Goal: Task Accomplishment & Management: Complete application form

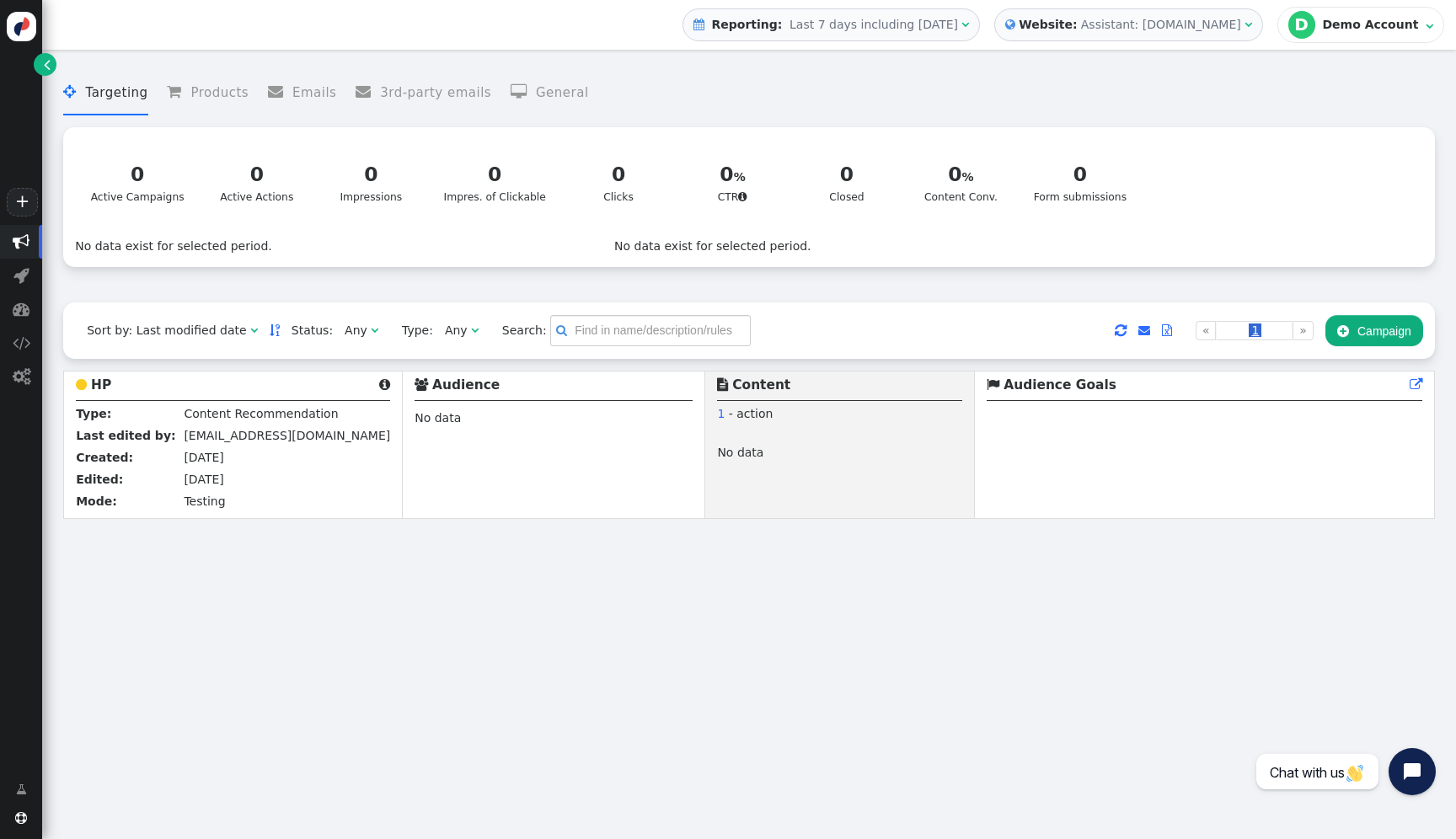
click at [46, 64] on span "" at bounding box center [47, 64] width 7 height 18
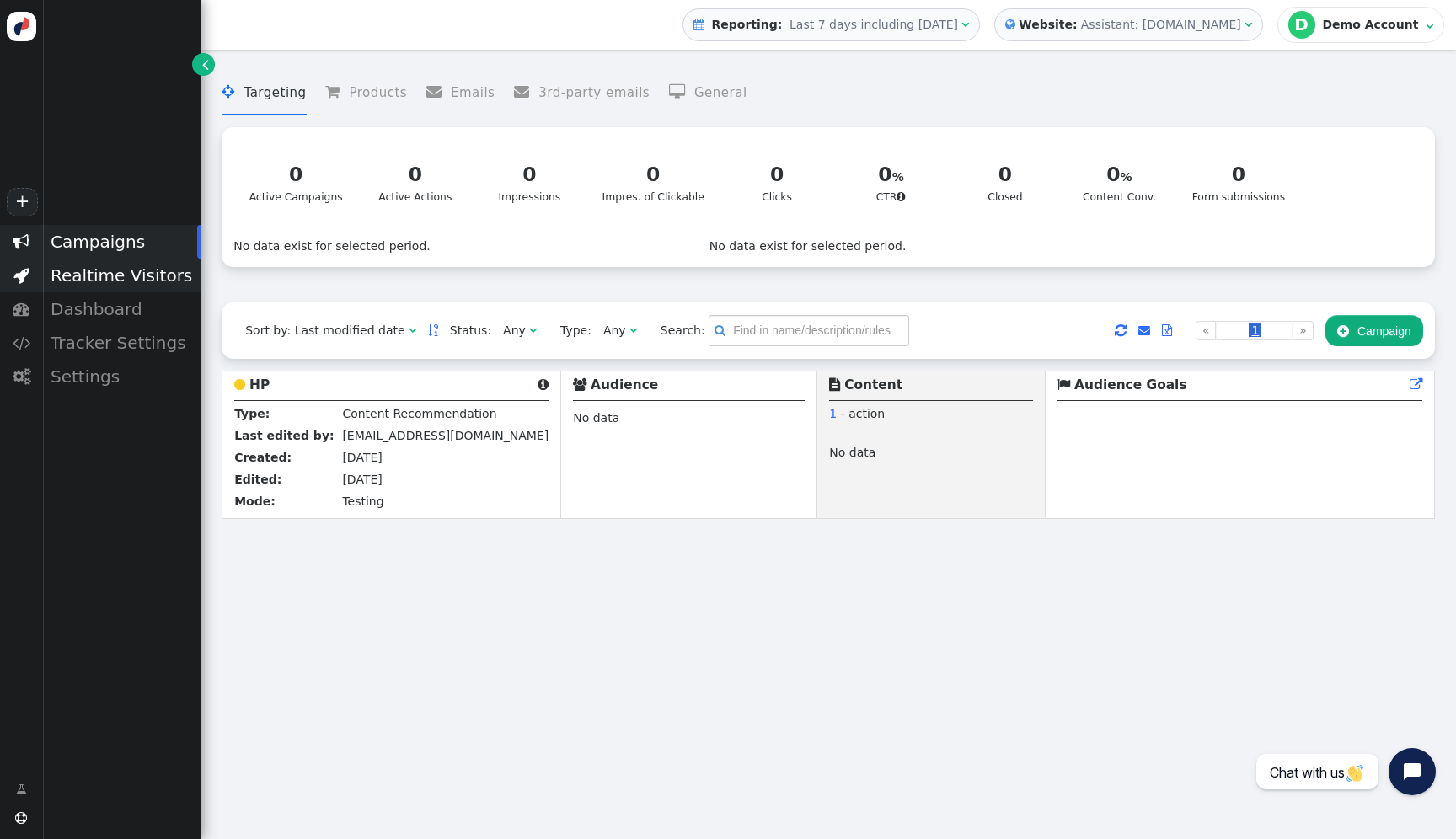
click at [129, 280] on div "Realtime Visitors" at bounding box center [121, 275] width 158 height 34
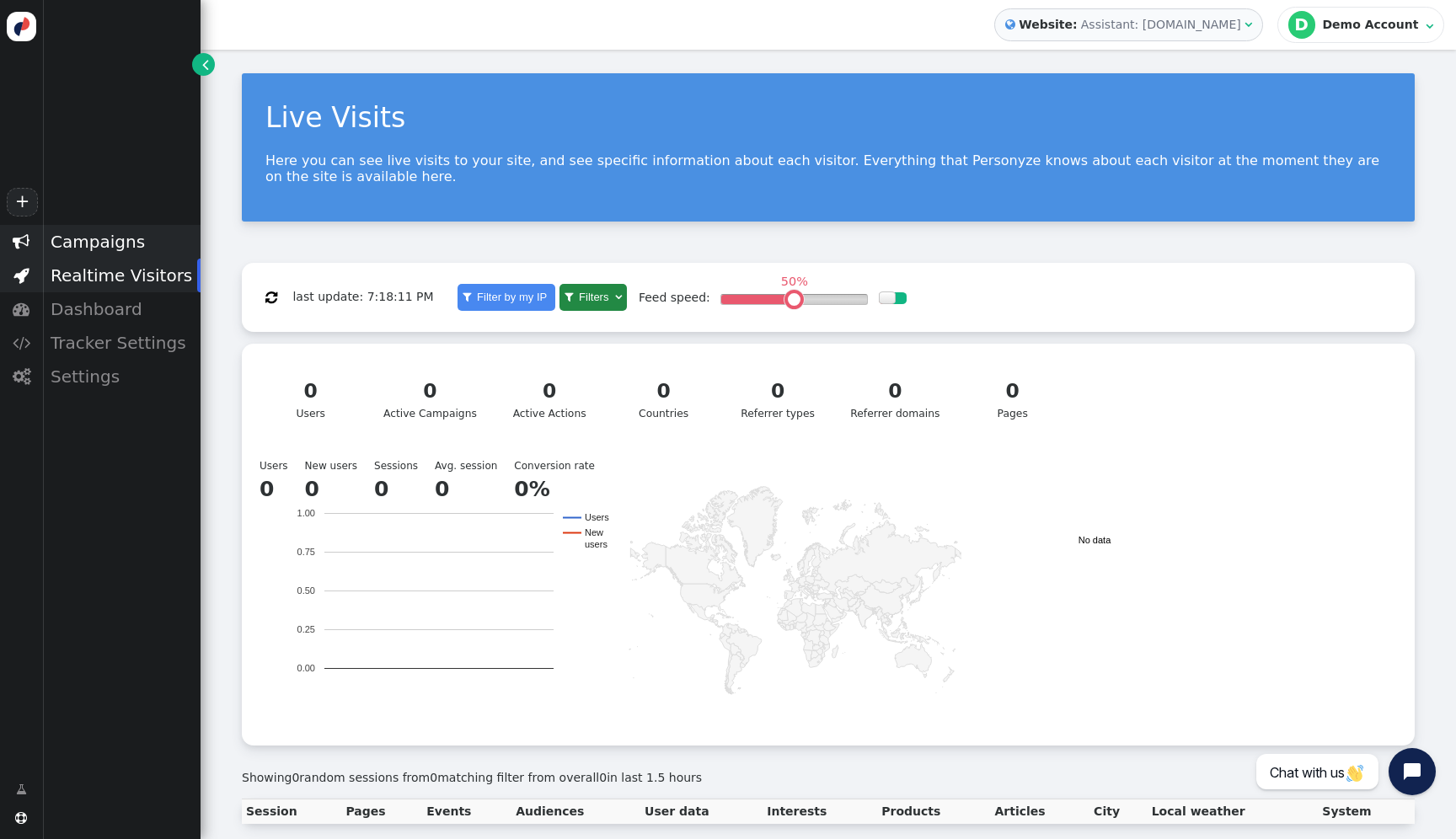
click at [89, 232] on div "Campaigns" at bounding box center [121, 242] width 158 height 34
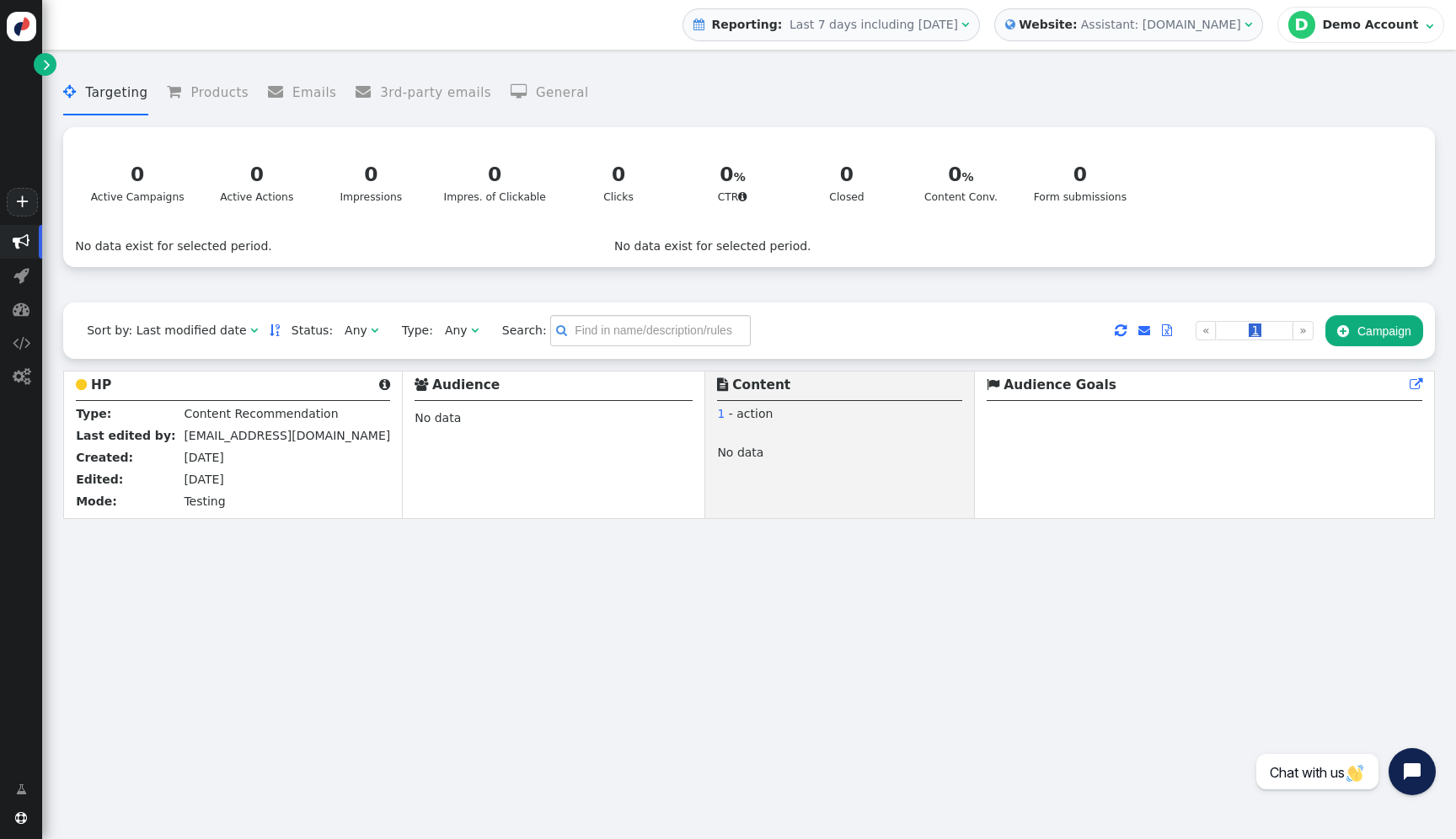
click at [1139, 27] on div "Assistant: [DOMAIN_NAME]" at bounding box center [1161, 24] width 160 height 18
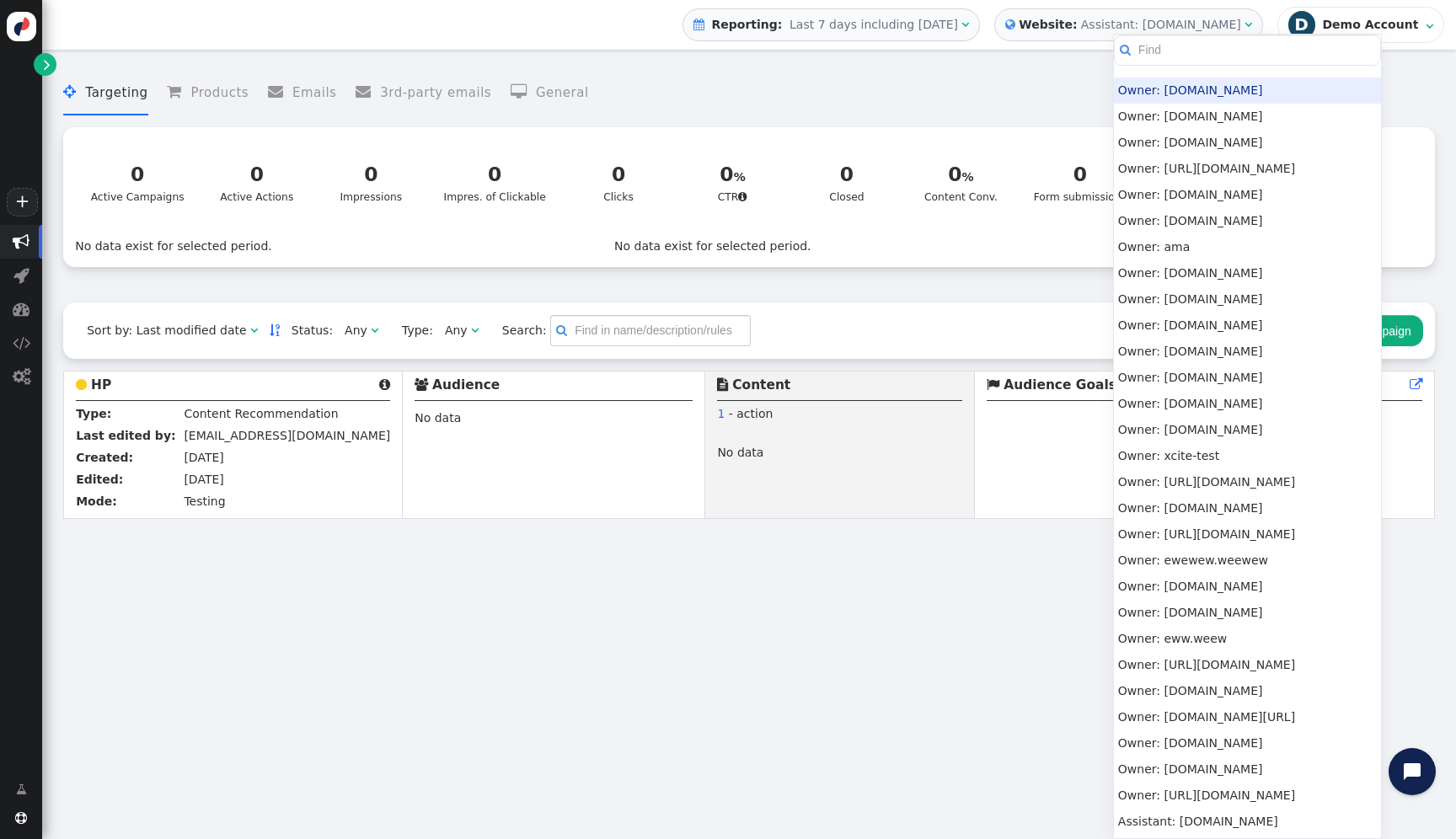
click at [1392, 14] on span "D Demo Account" at bounding box center [1355, 24] width 134 height 27
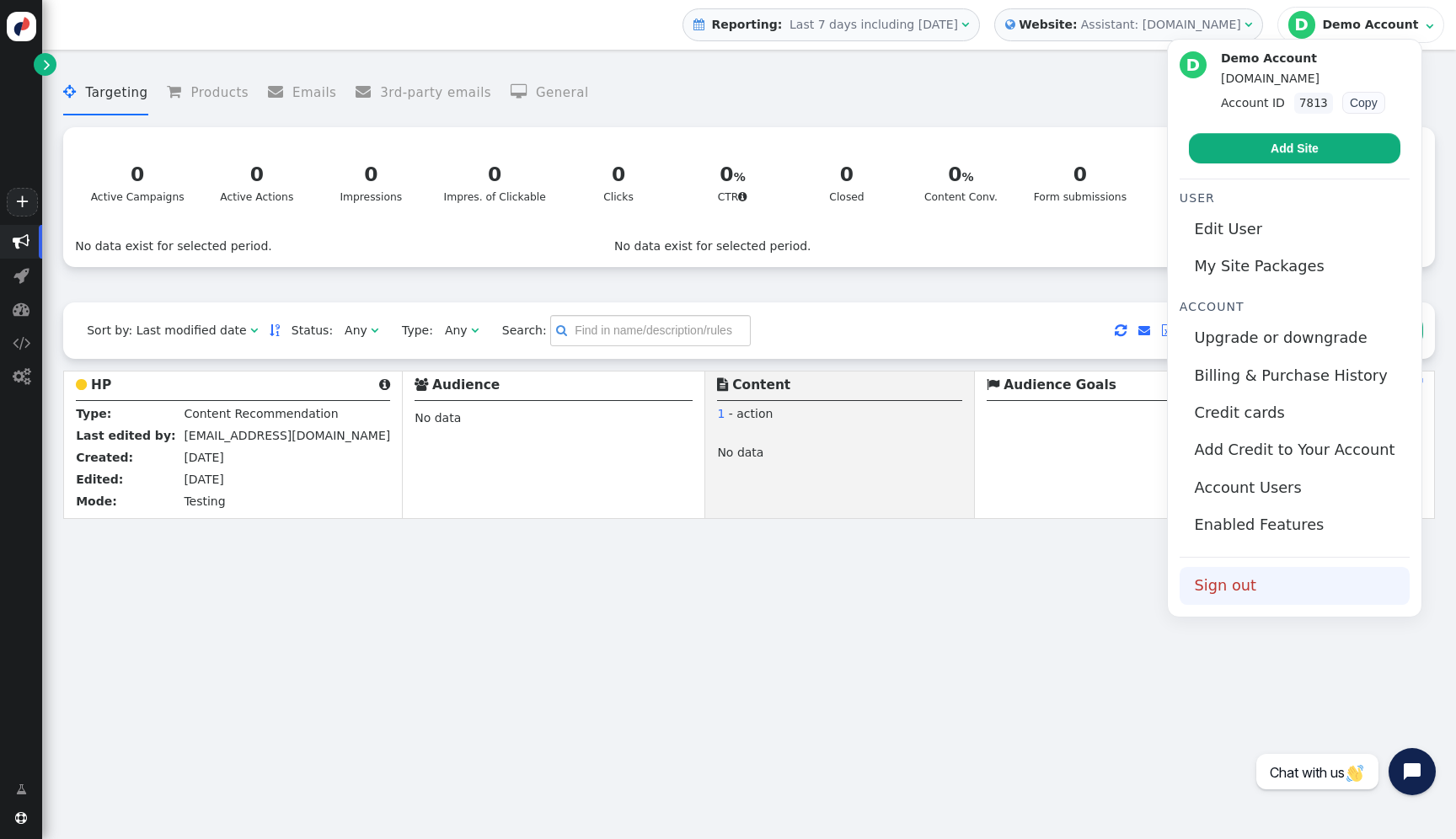
click at [1237, 589] on link "Sign out" at bounding box center [1295, 585] width 230 height 37
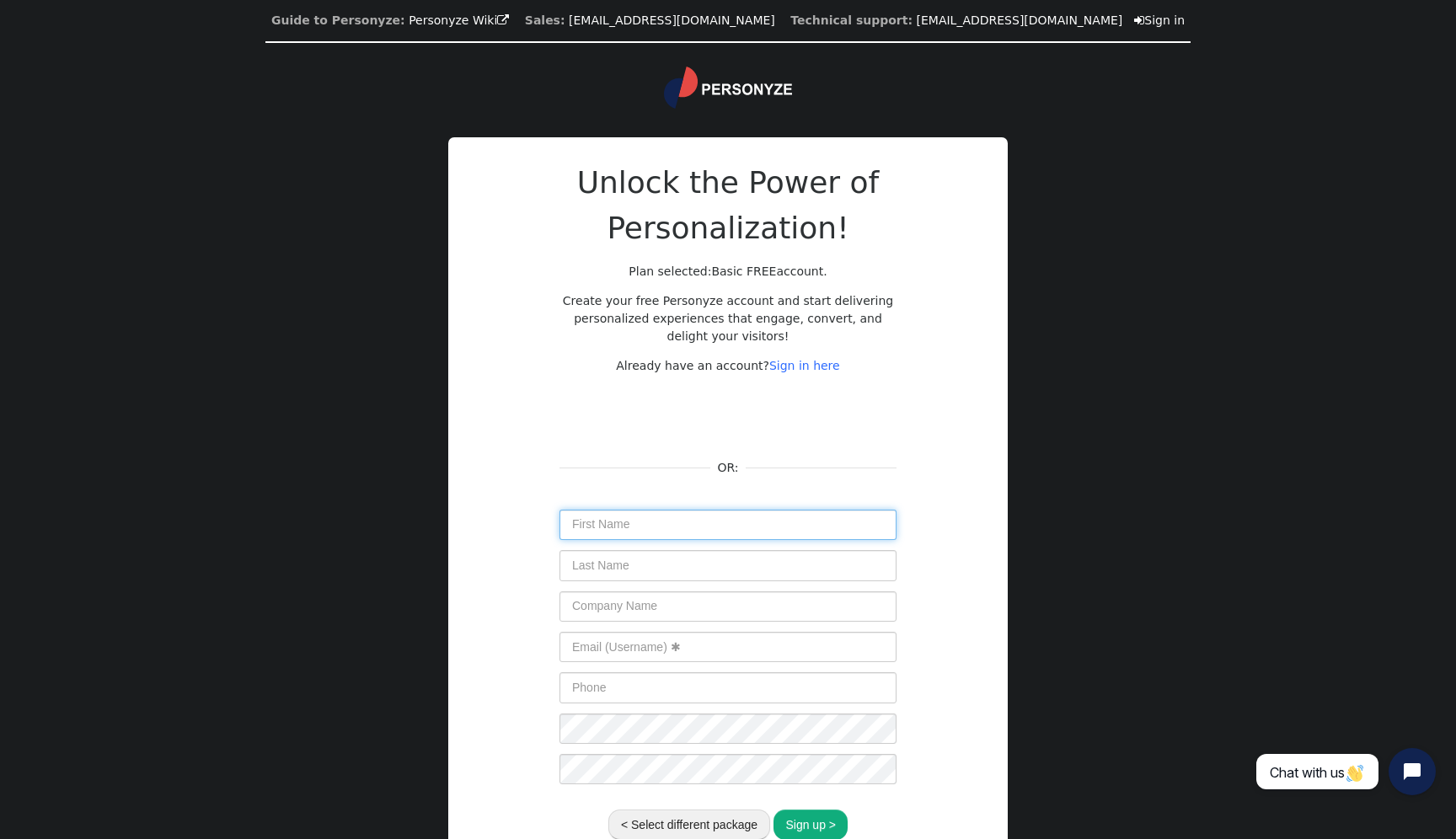
click at [672, 521] on input "text" at bounding box center [727, 524] width 337 height 30
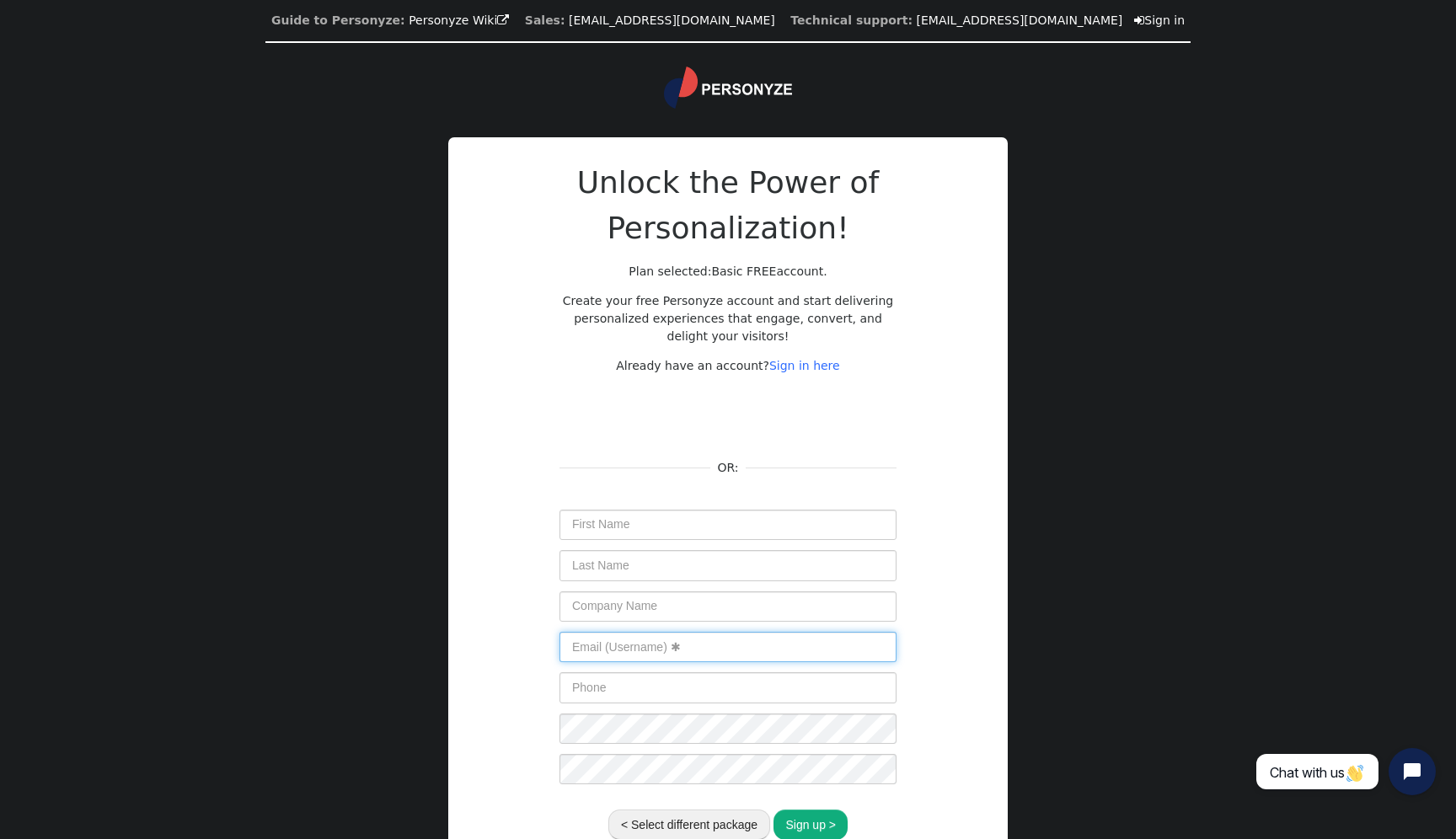
click at [588, 649] on input "text" at bounding box center [727, 647] width 337 height 30
type input "dwe@ecec.cecr"
click at [599, 684] on input "text" at bounding box center [727, 687] width 337 height 30
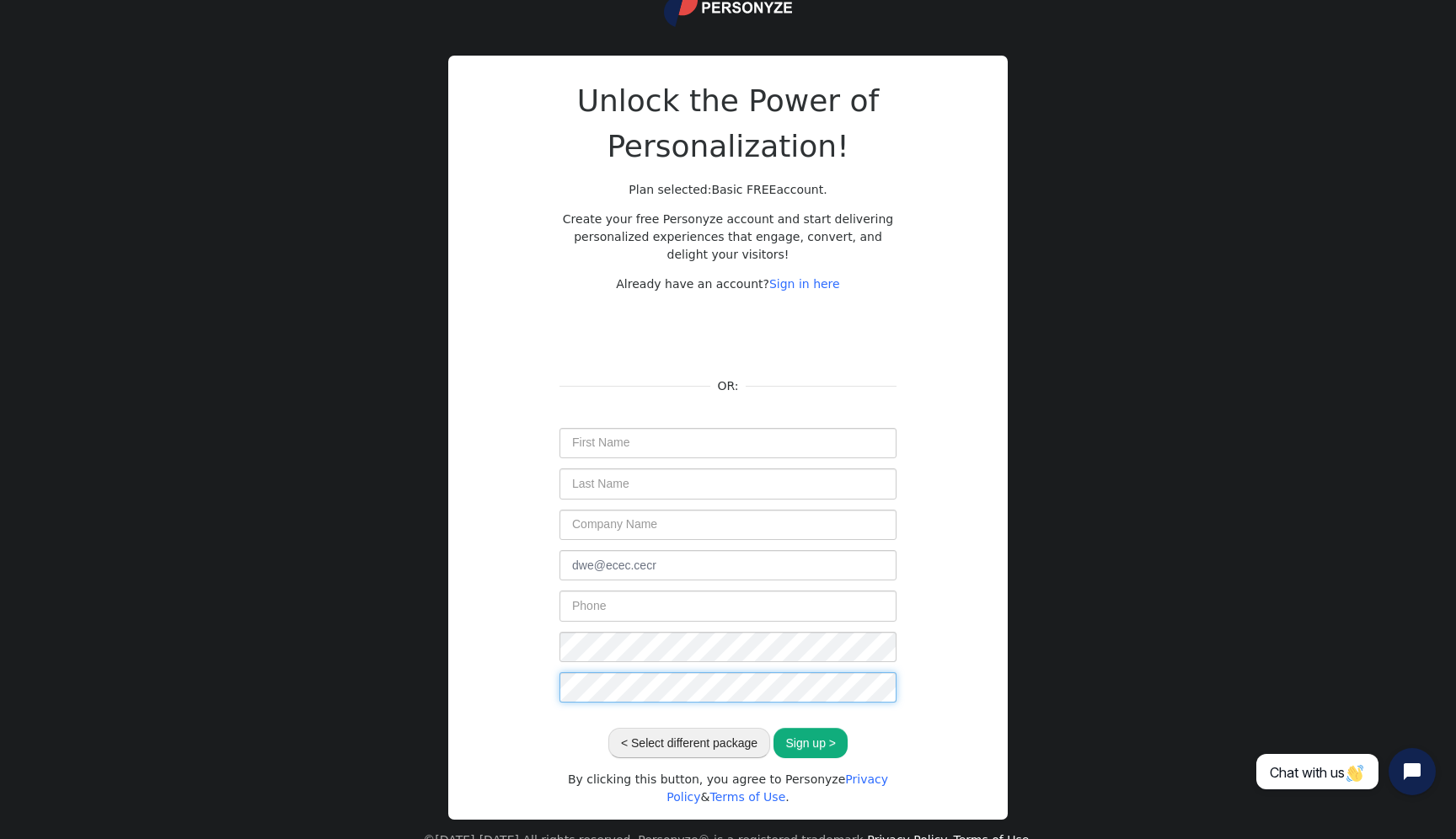
scroll to position [103, 0]
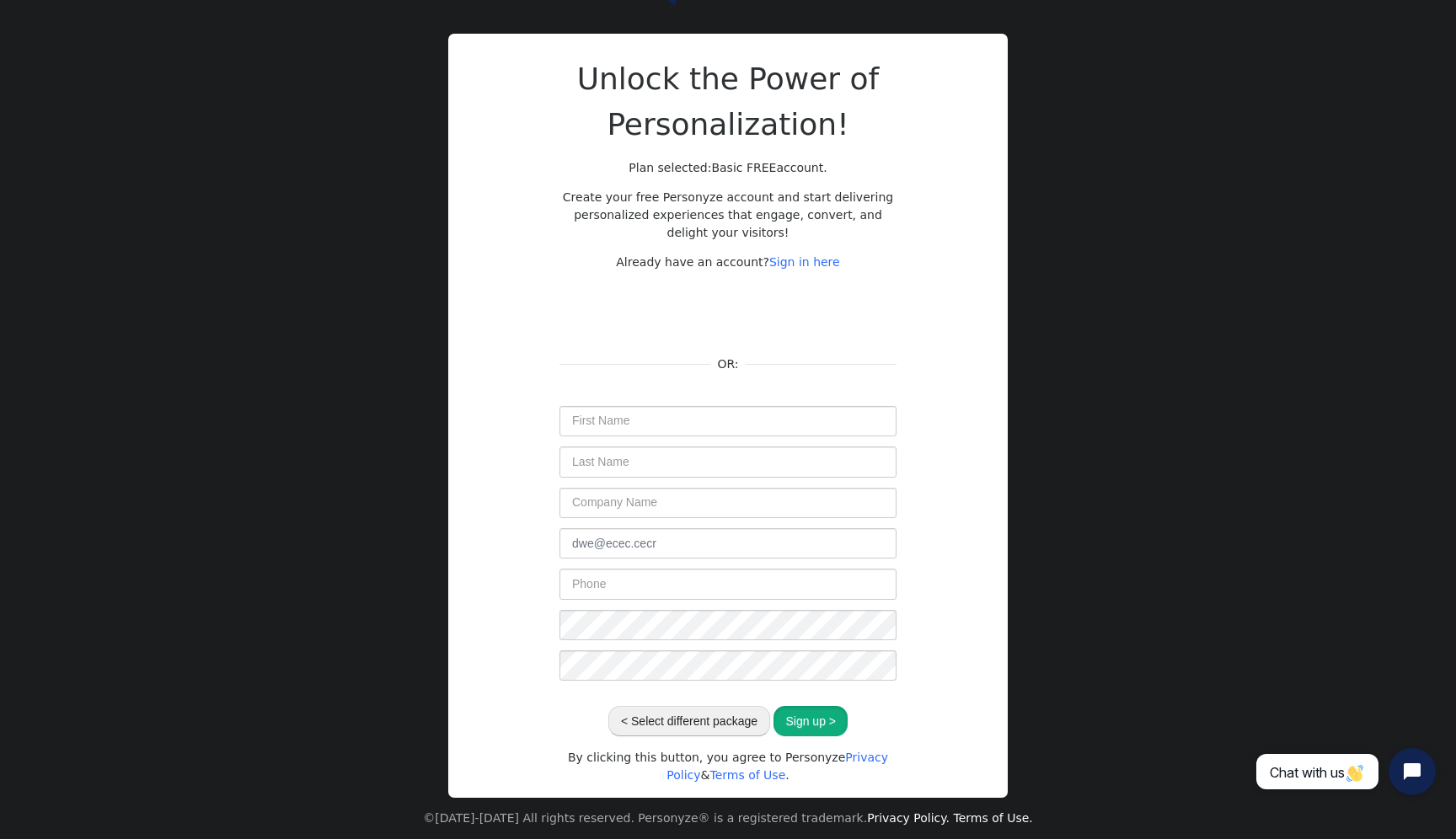
click at [822, 710] on button "Sign up >" at bounding box center [811, 721] width 74 height 30
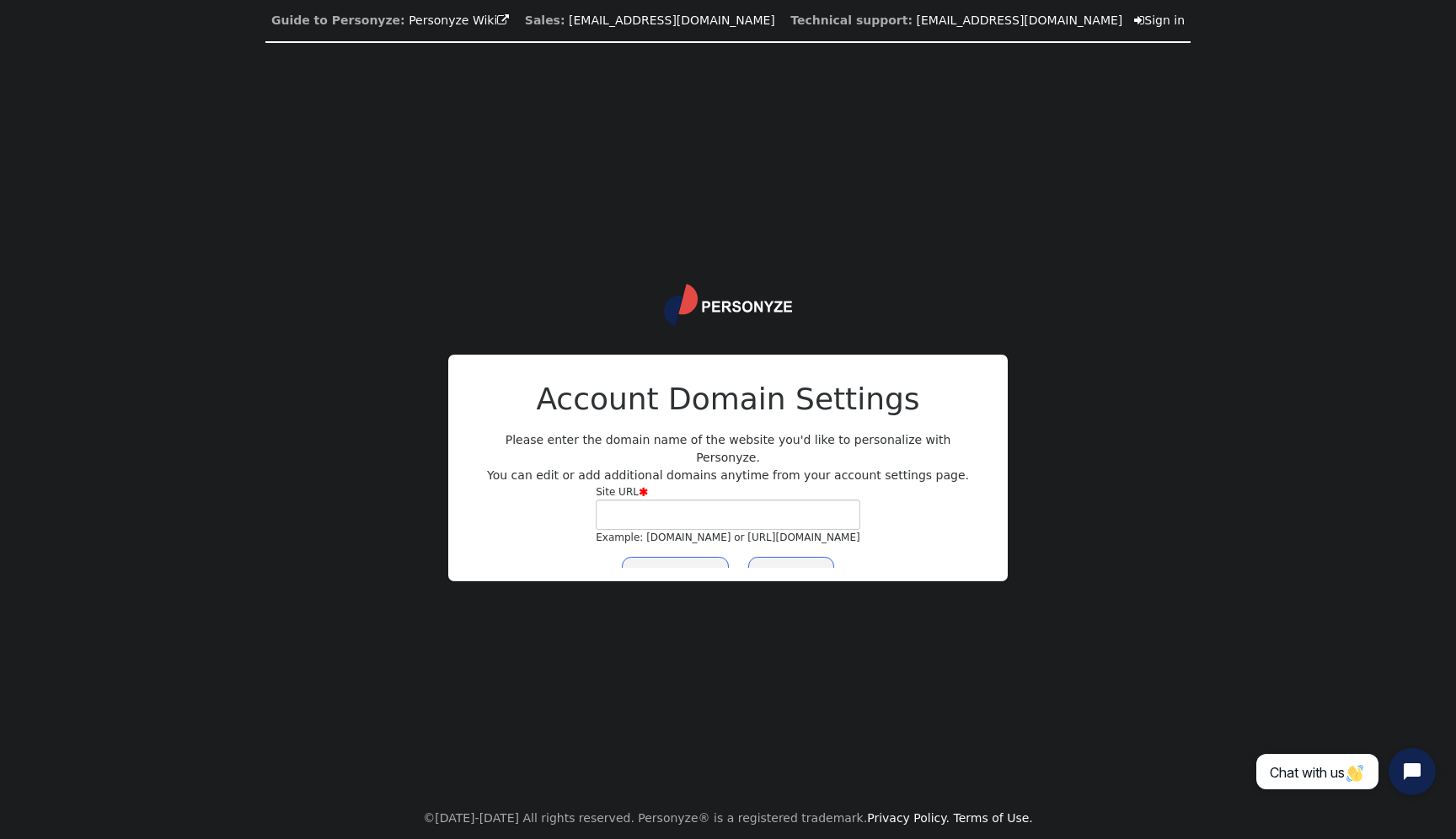
scroll to position [0, 0]
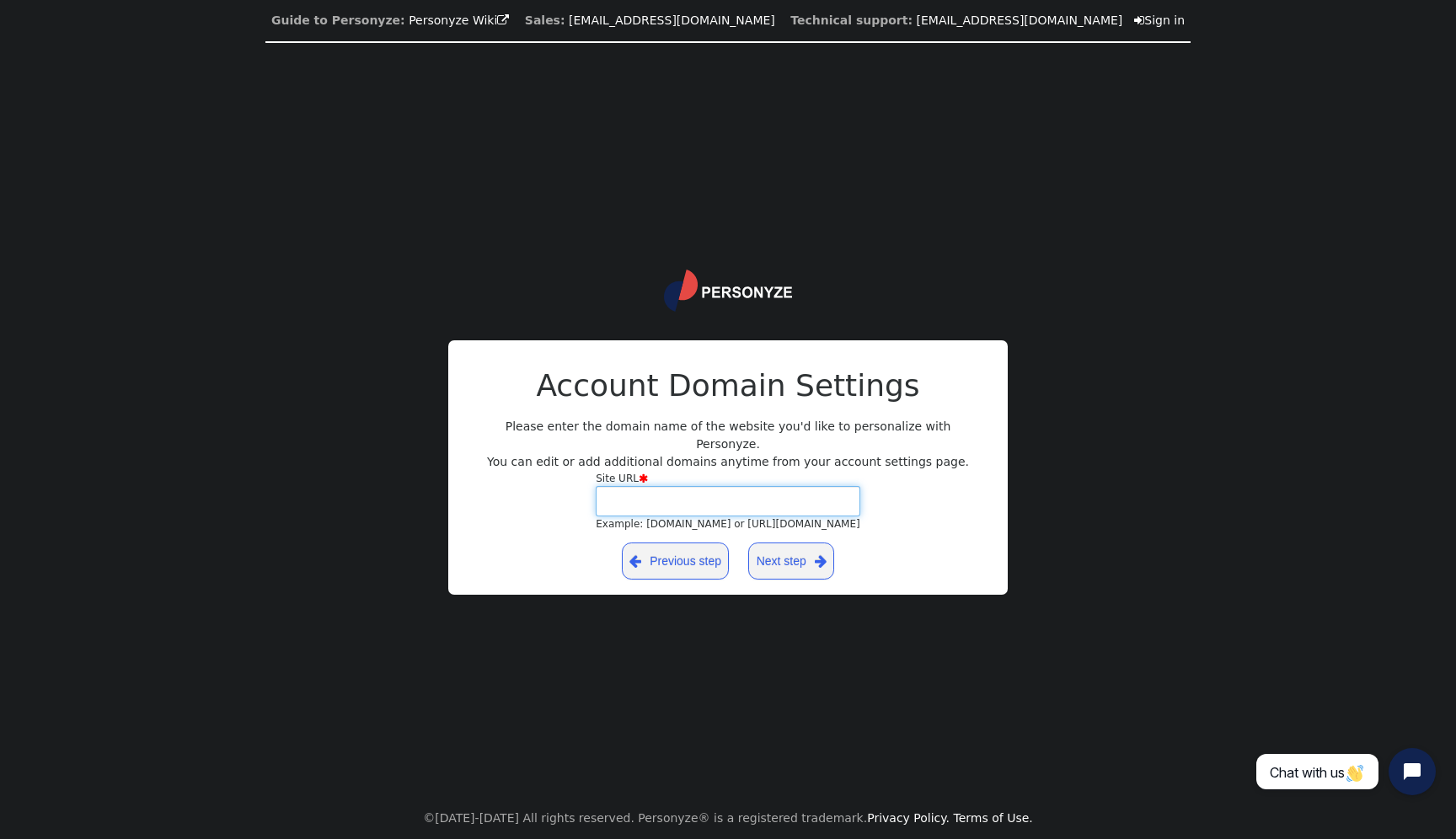
click at [775, 486] on input "Site URL  Example: yourdomain.com or https://yourblog.wordpress.com" at bounding box center [727, 500] width 264 height 30
type input "ddffd.dfdf"
click at [790, 548] on link "Next step " at bounding box center [791, 561] width 86 height 37
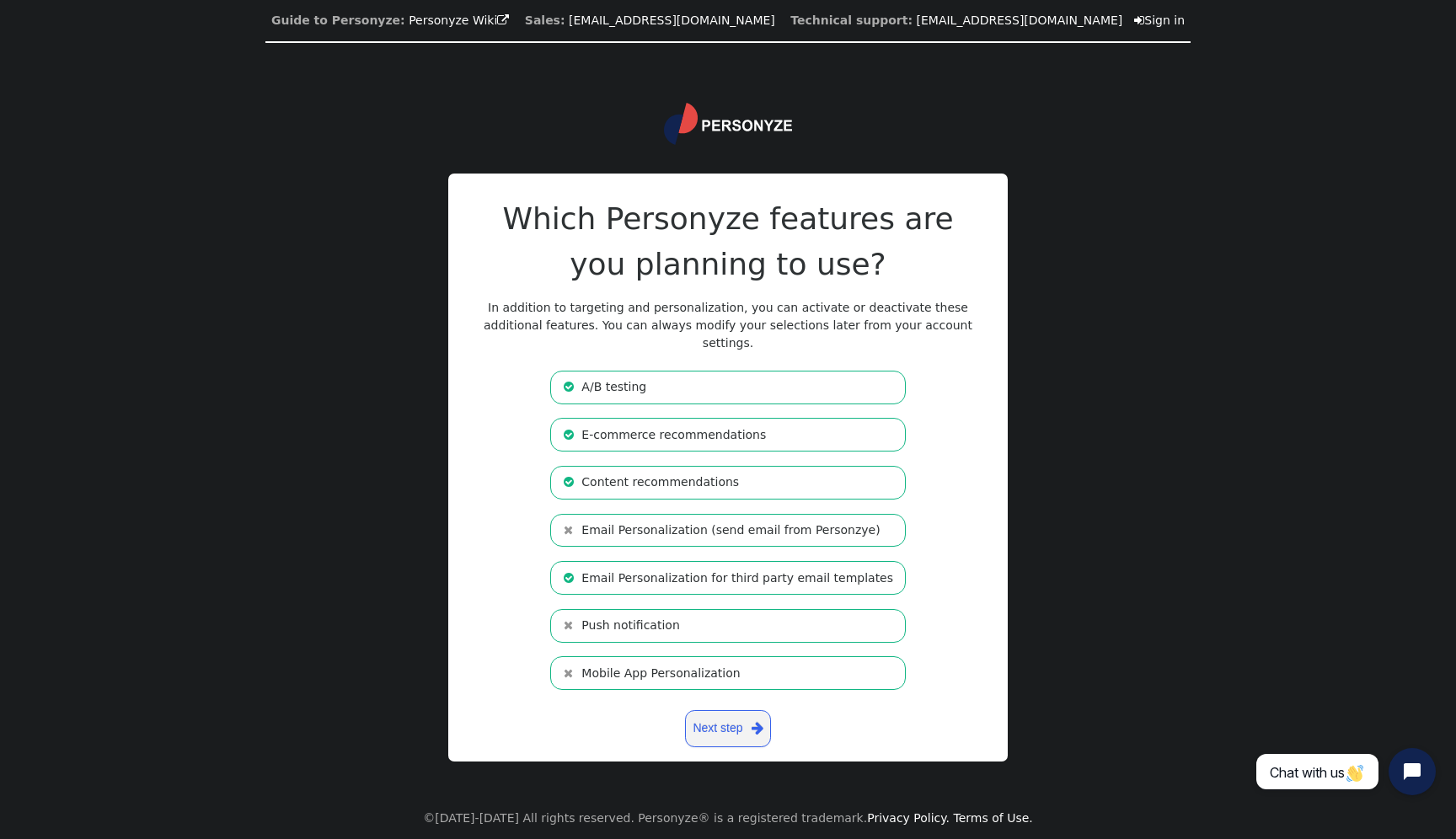
click at [670, 382] on li " A/B testing" at bounding box center [728, 387] width 355 height 34
click at [708, 726] on link "Next step " at bounding box center [728, 729] width 86 height 37
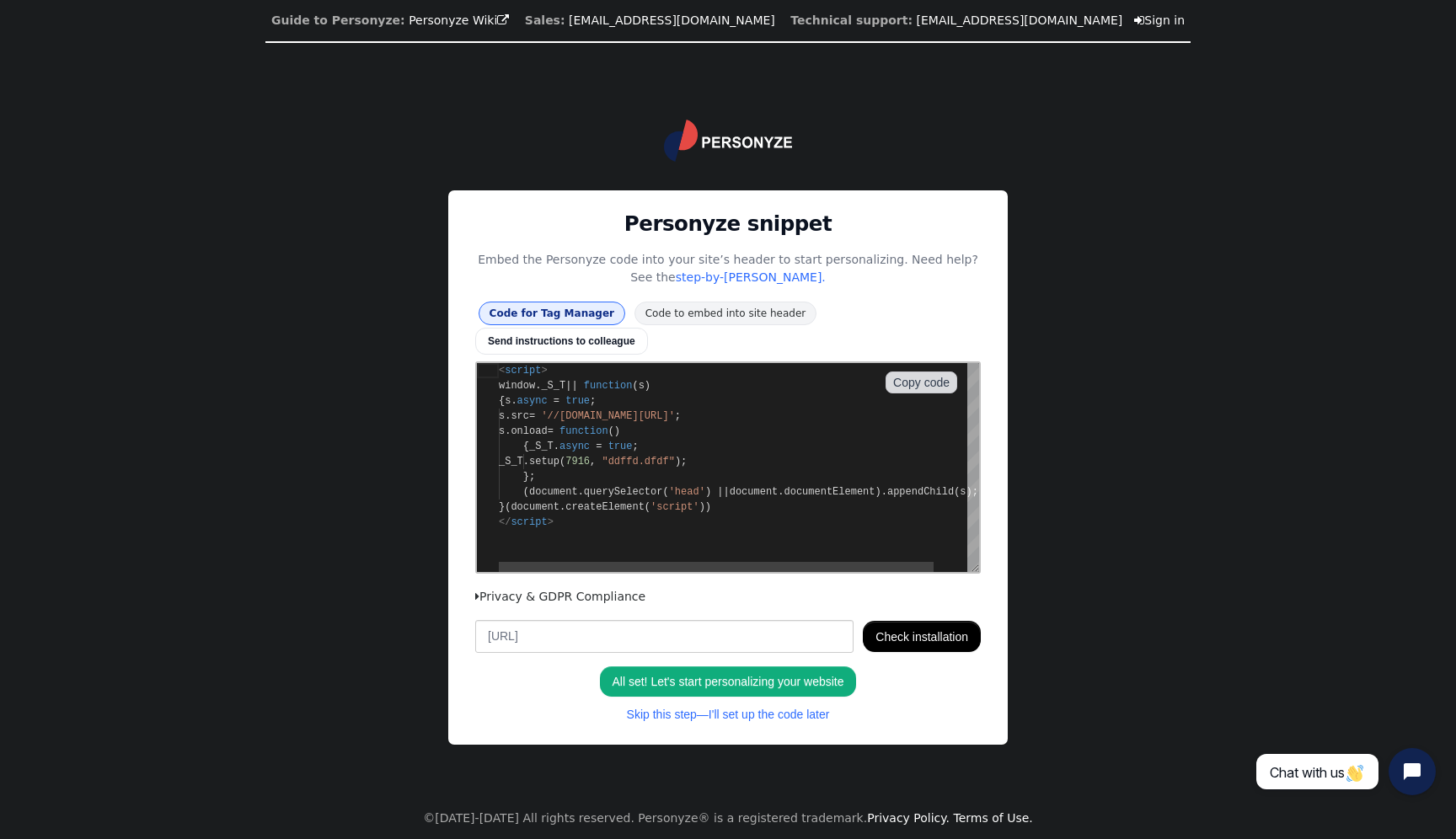
scroll to position [151, 0]
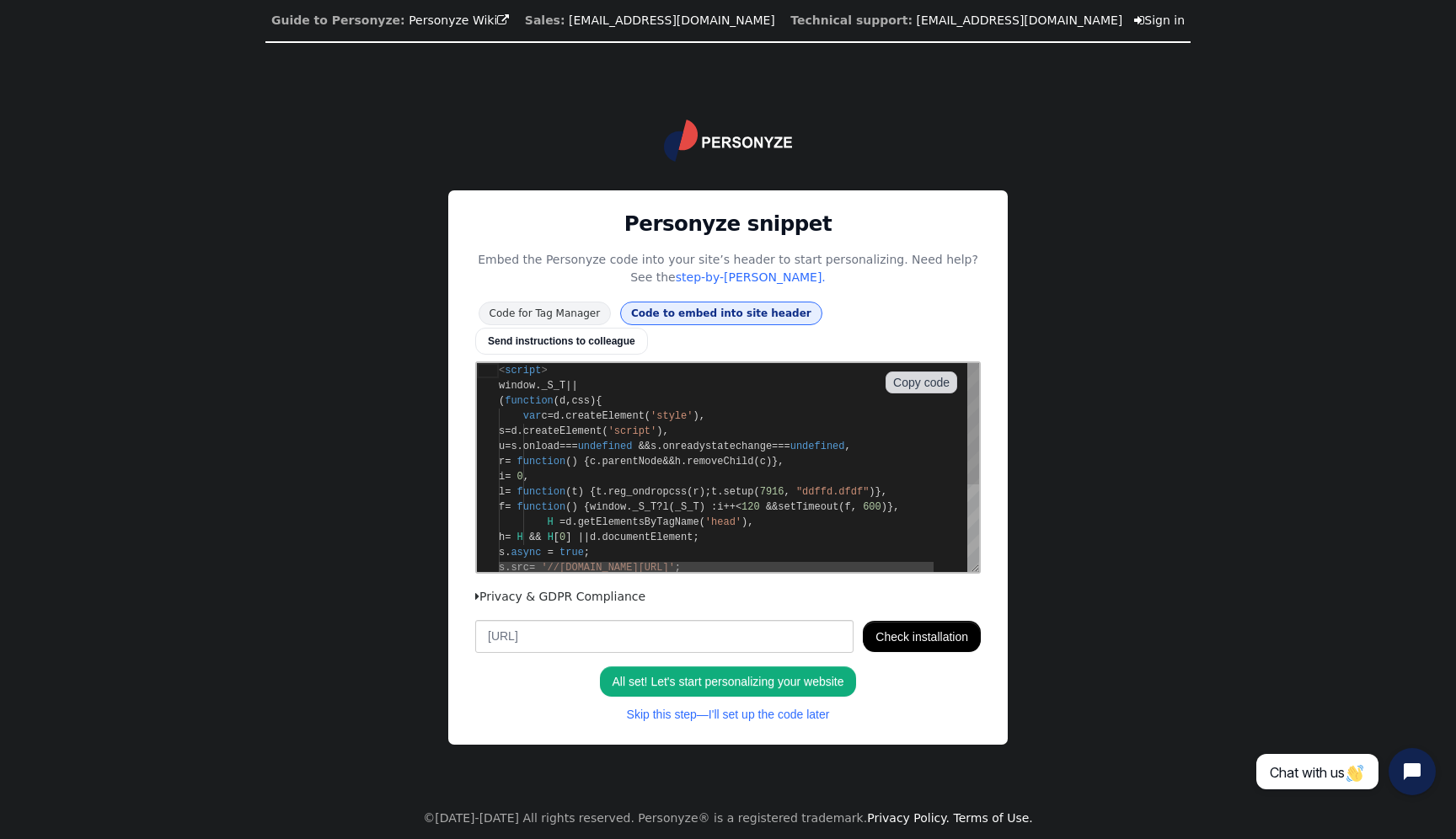
click at [751, 325] on li "Code to embed into site header" at bounding box center [721, 313] width 202 height 23
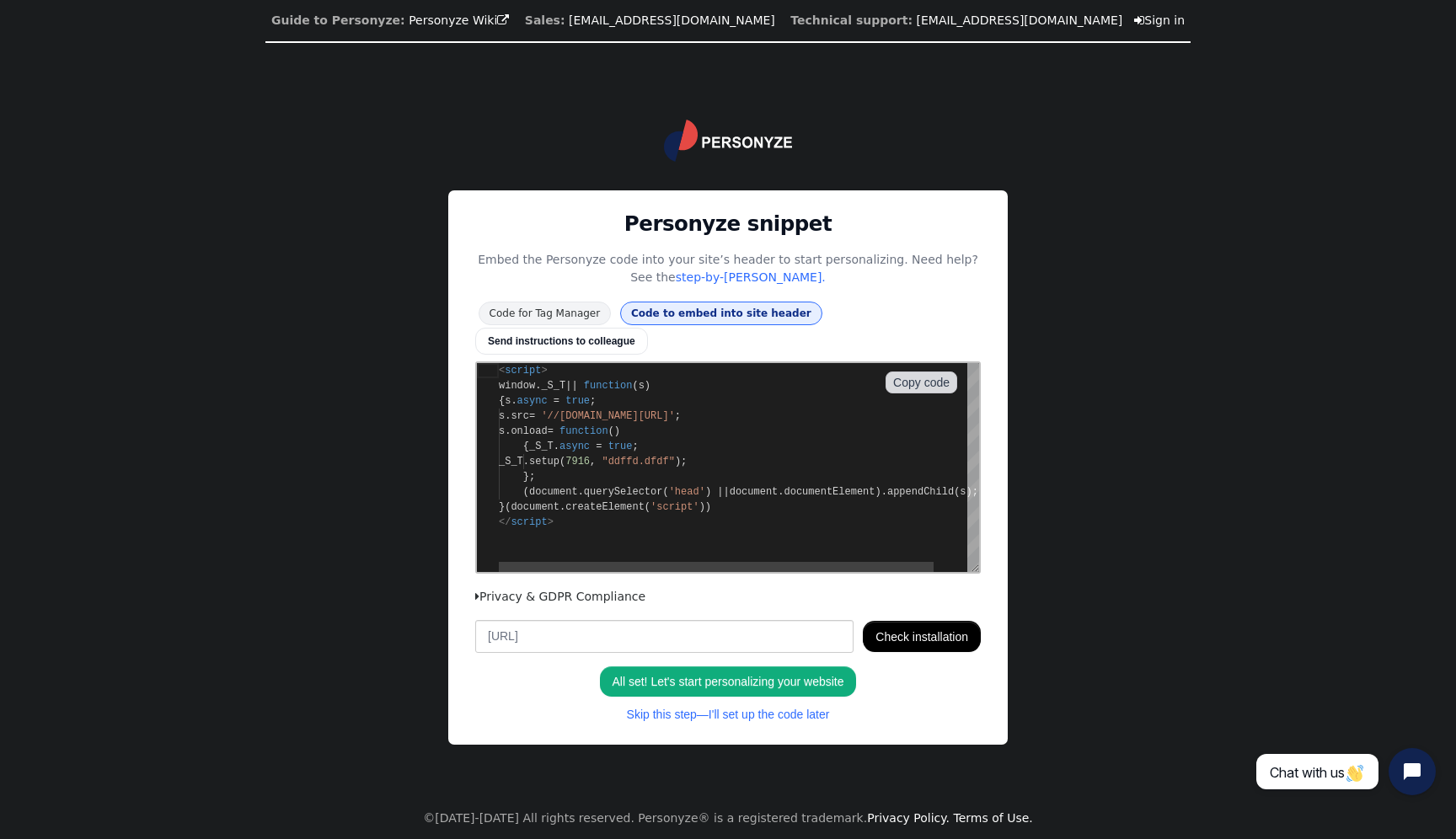
click at [587, 325] on li "Code for Tag Manager" at bounding box center [545, 313] width 133 height 23
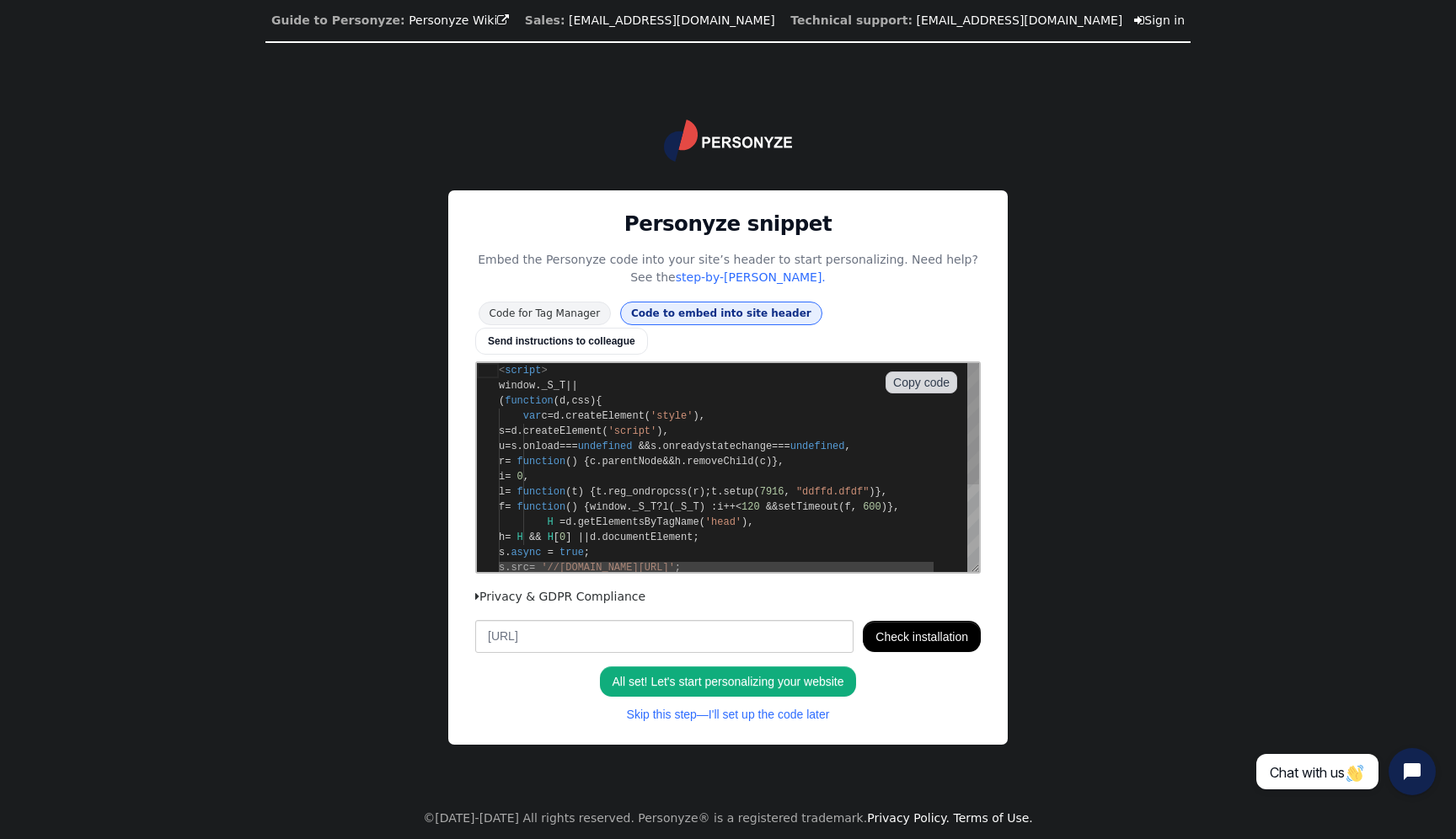
click at [758, 323] on li "Code to embed into site header" at bounding box center [721, 313] width 202 height 23
type textarea "<script> window._S_T || function(s) { s.async = true; s.src = '//counter.person…"
click at [552, 318] on li "Code for Tag Manager" at bounding box center [545, 313] width 133 height 23
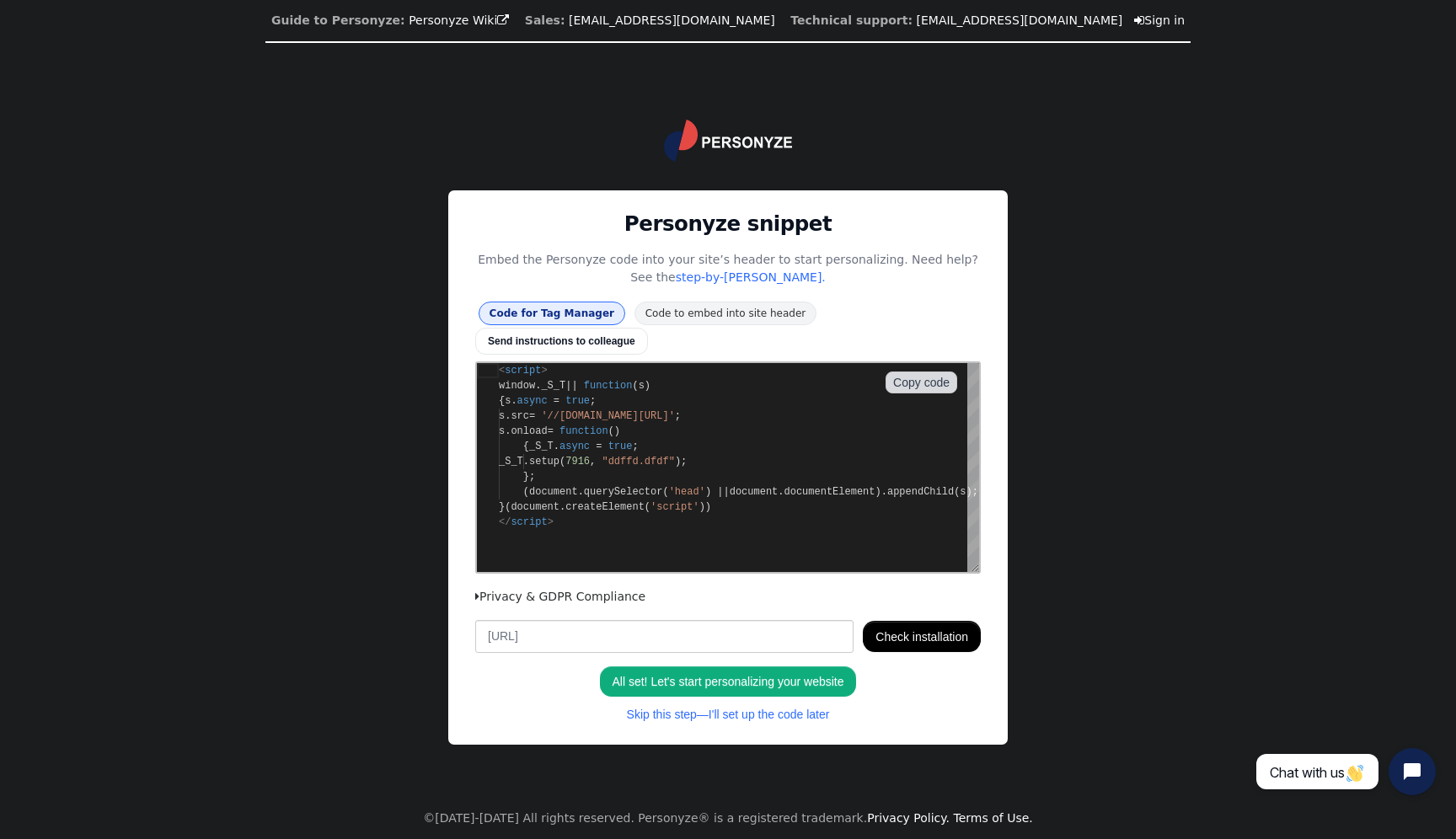
click at [752, 675] on button "All set! Let's start personalizing your website" at bounding box center [728, 681] width 256 height 30
click at [726, 666] on button "All set! Let's start personalizing your website" at bounding box center [728, 681] width 256 height 30
click at [727, 666] on button "All set! Let's start personalizing your website" at bounding box center [728, 681] width 256 height 30
click at [922, 620] on button "Check installation" at bounding box center [921, 635] width 118 height 30
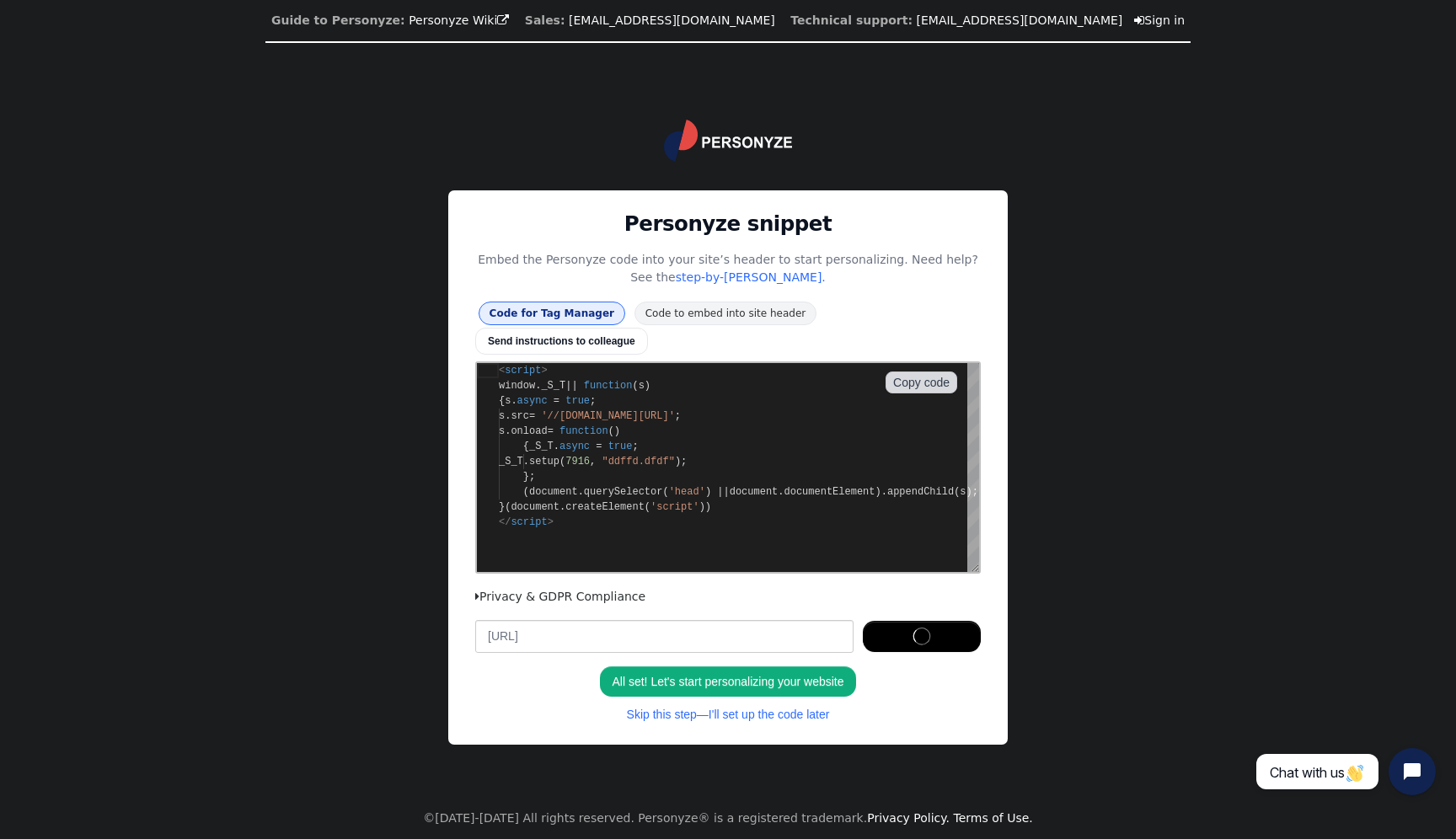
click at [703, 674] on button "All set! Let's start personalizing your website" at bounding box center [728, 681] width 256 height 30
click at [699, 666] on button "All set! Let's start personalizing your website" at bounding box center [728, 681] width 256 height 30
click at [696, 700] on link "Skip this step—I'll set up the code later" at bounding box center [728, 714] width 226 height 30
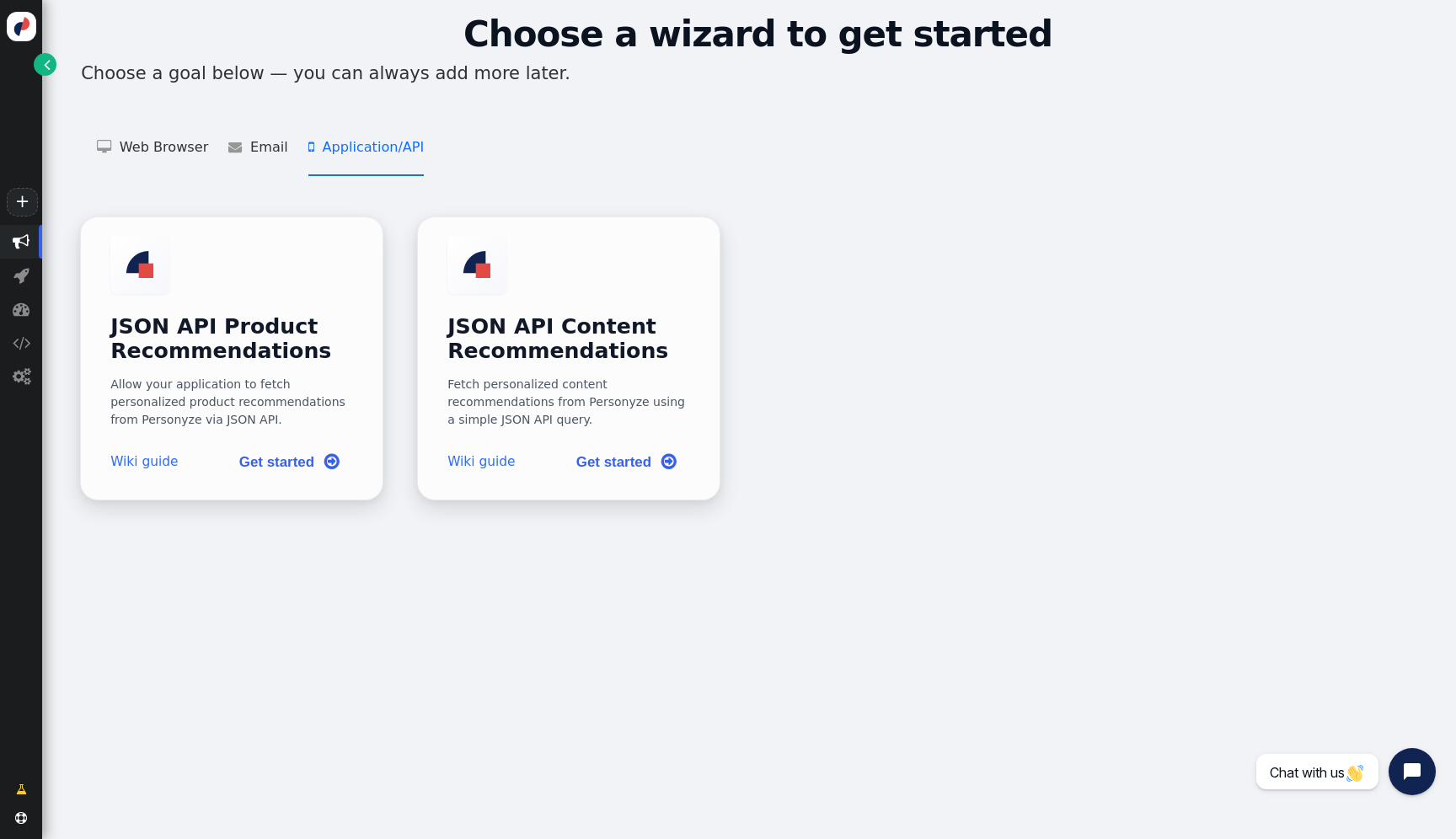
click at [361, 139] on li " Application/API   JSON API Product Recommendations    JSON API Content Recom…" at bounding box center [366, 147] width 115 height 58
click at [239, 145] on span "" at bounding box center [239, 146] width 21 height 14
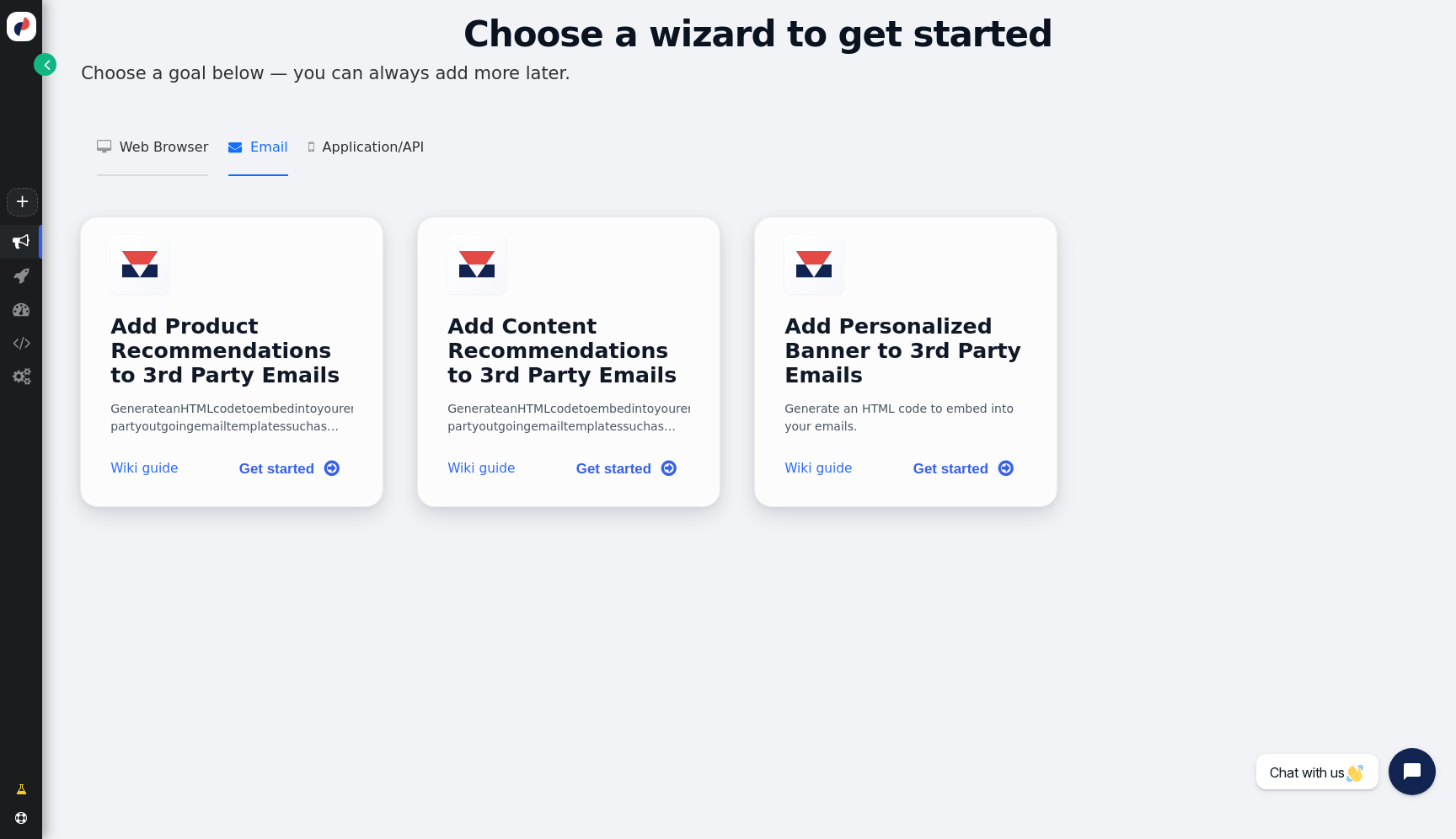
click at [164, 151] on li " Web Browser   Targeting and Personalization    Product Recommendation    Co…" at bounding box center [152, 147] width 111 height 58
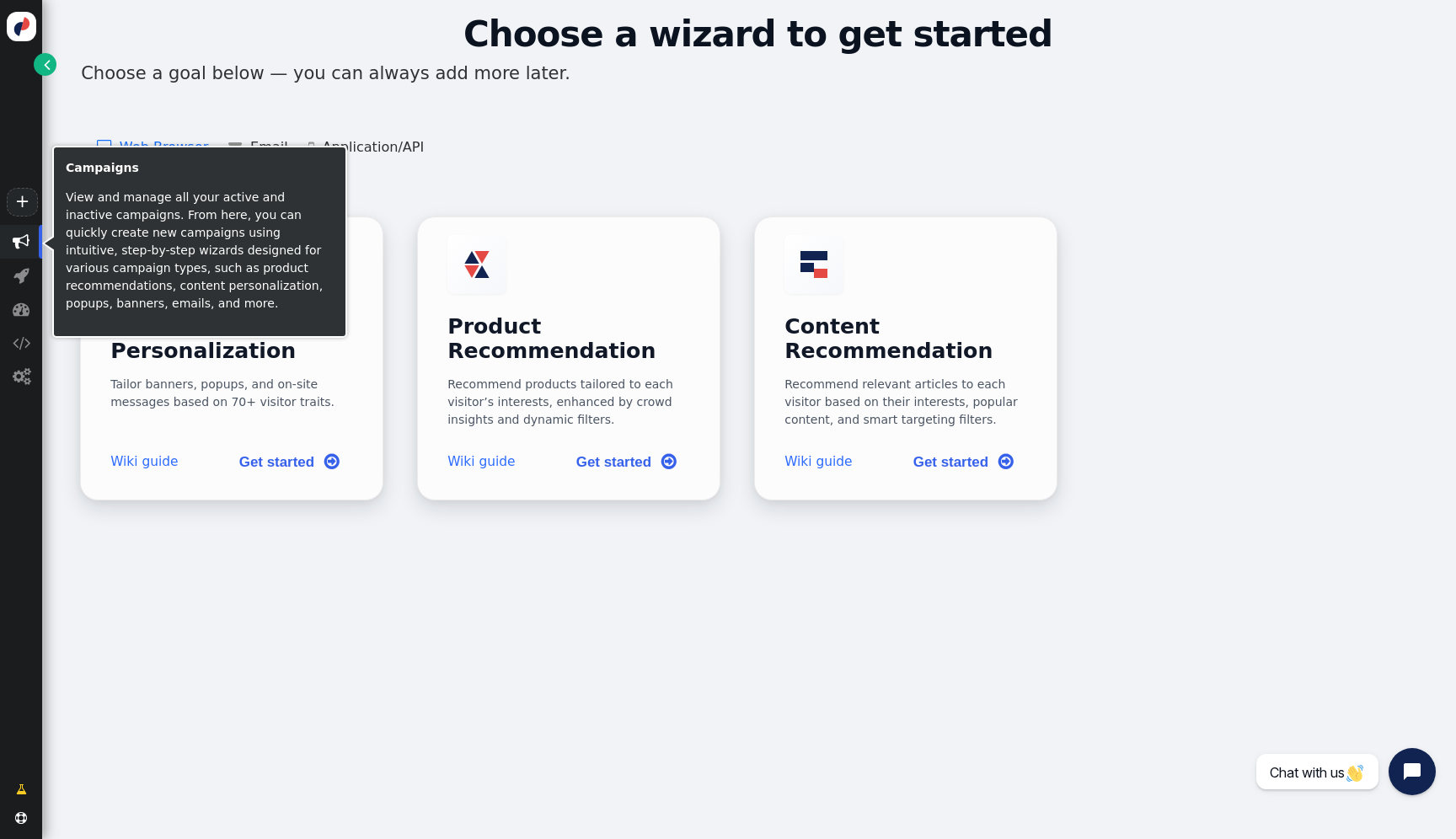
click at [22, 237] on span "" at bounding box center [20, 241] width 17 height 17
